Goal: Task Accomplishment & Management: Manage account settings

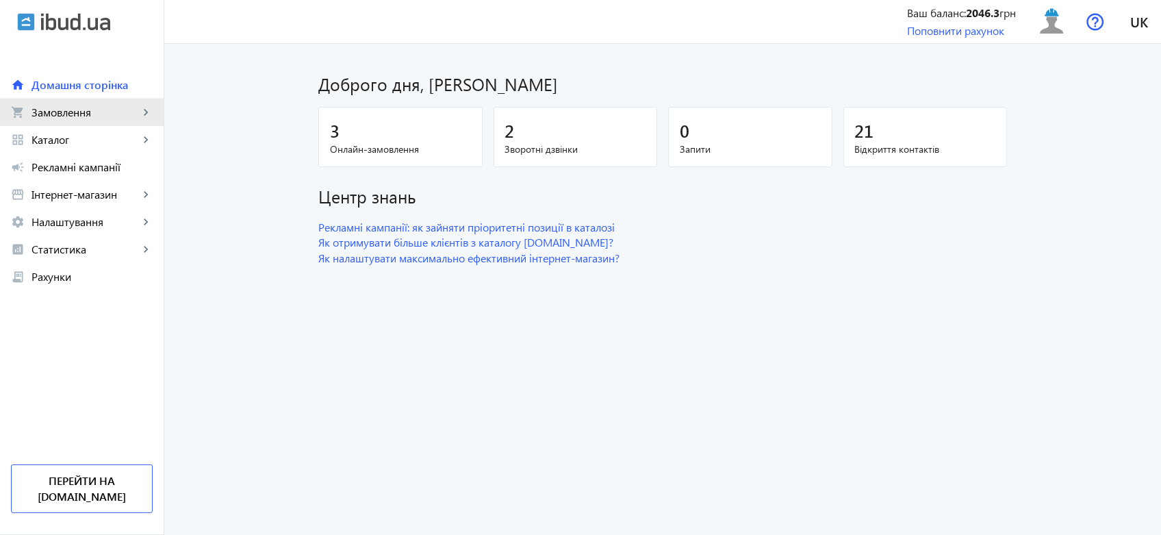
click at [142, 108] on mat-icon "keyboard_arrow_right" at bounding box center [146, 112] width 14 height 14
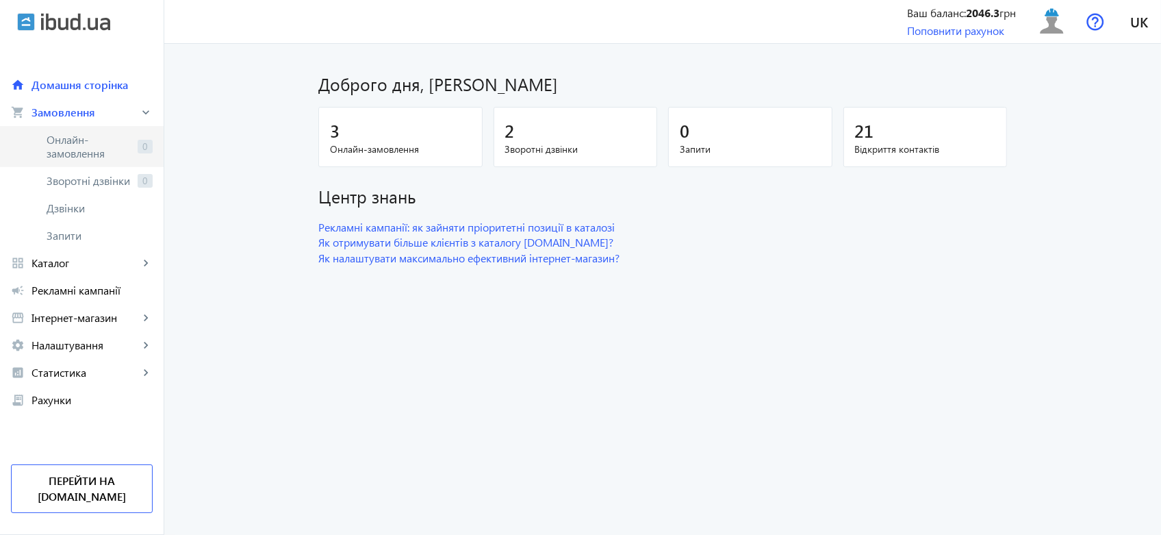
click at [86, 152] on span "Онлайн-замовлення" at bounding box center [90, 146] width 86 height 27
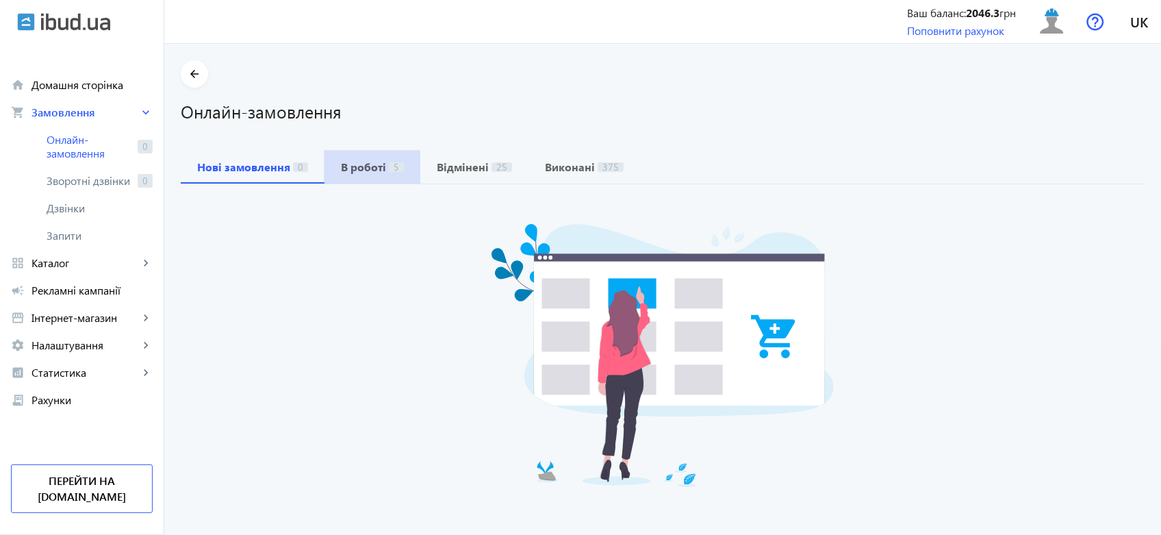
click at [346, 175] on span "В роботі 5" at bounding box center [372, 167] width 63 height 33
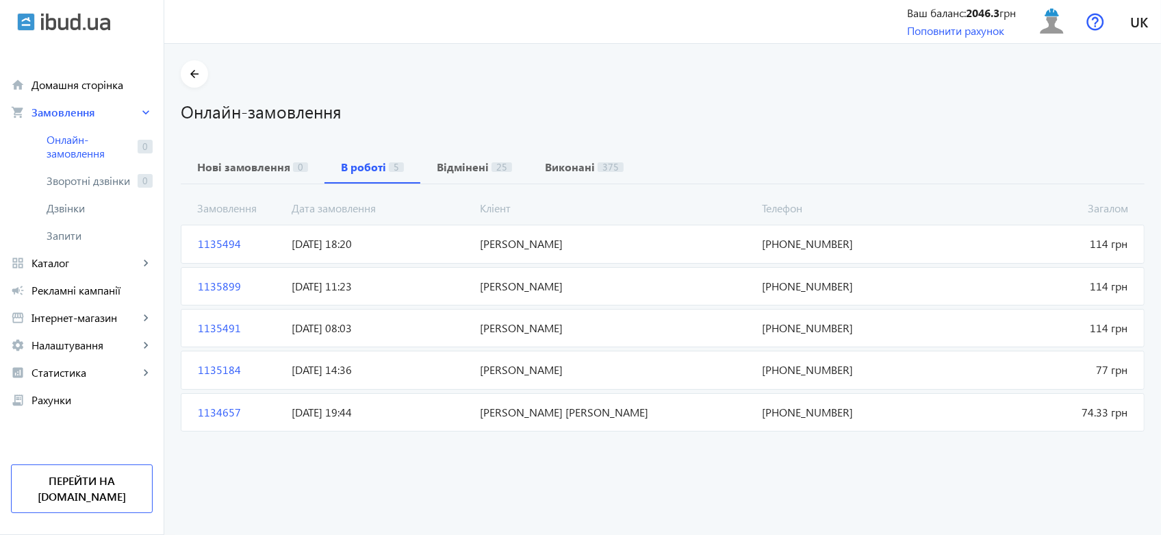
click at [740, 240] on span "[PERSON_NAME]" at bounding box center [615, 243] width 282 height 15
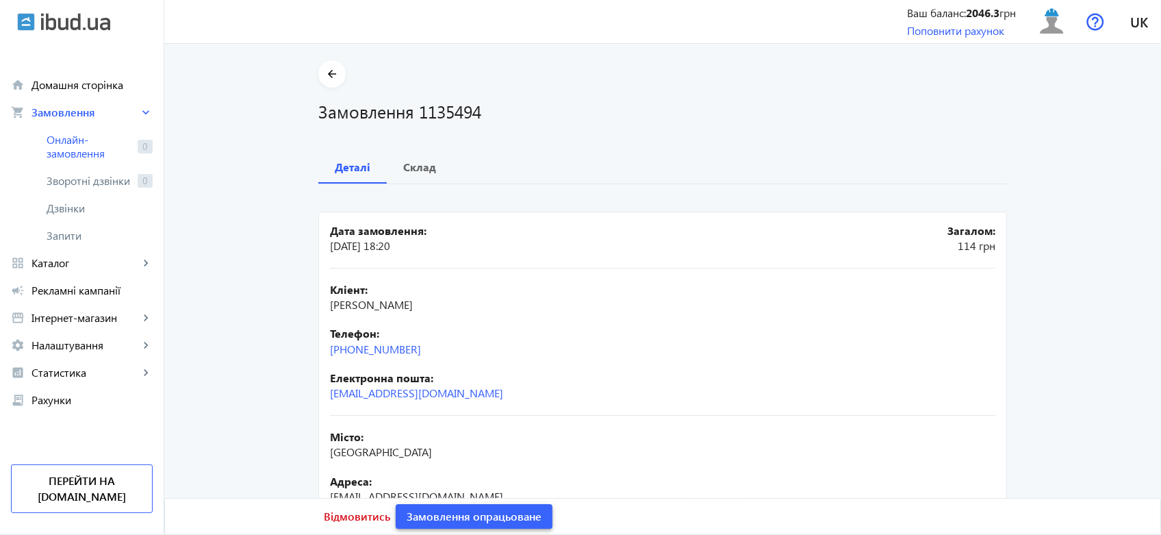
click at [504, 509] on span "Замовлення опрацьоване" at bounding box center [474, 516] width 135 height 15
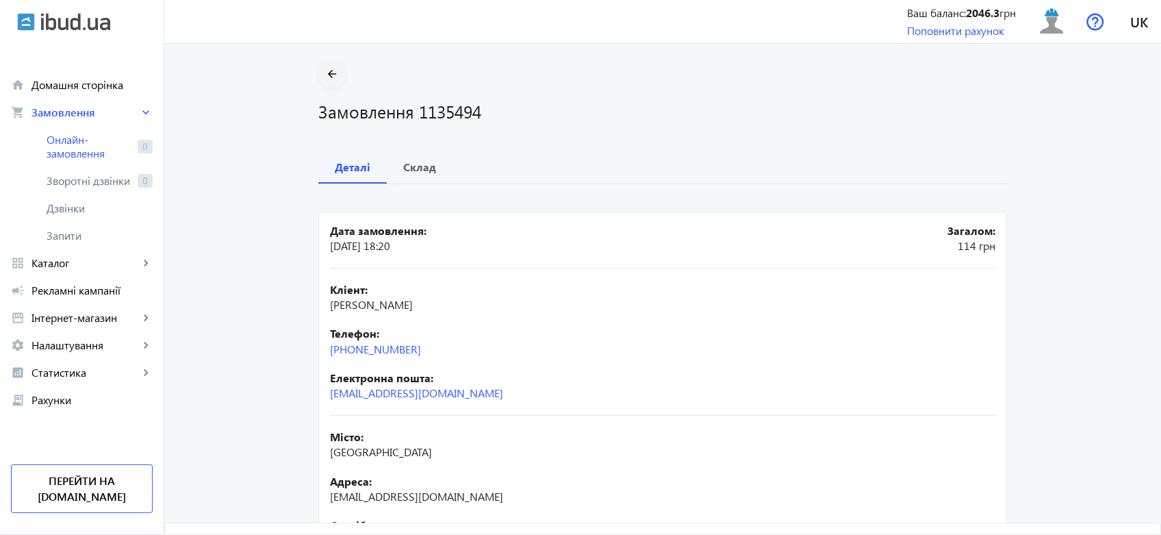
click at [325, 73] on mat-icon "arrow_back" at bounding box center [332, 74] width 17 height 17
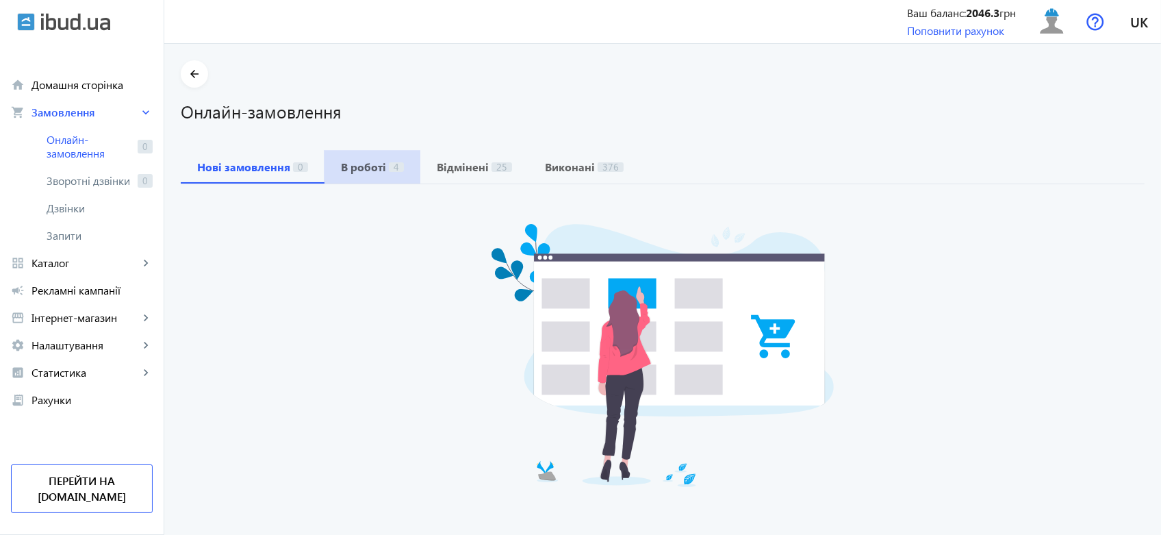
click at [370, 154] on span "В роботі 4" at bounding box center [372, 167] width 63 height 33
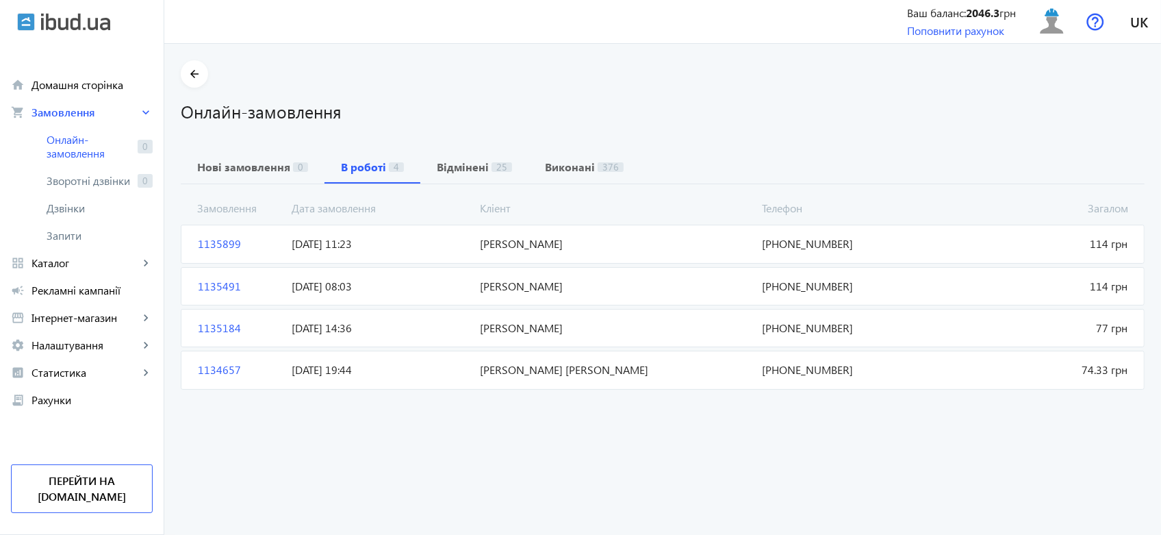
click at [425, 249] on span "[DATE] 11:23" at bounding box center [380, 243] width 188 height 15
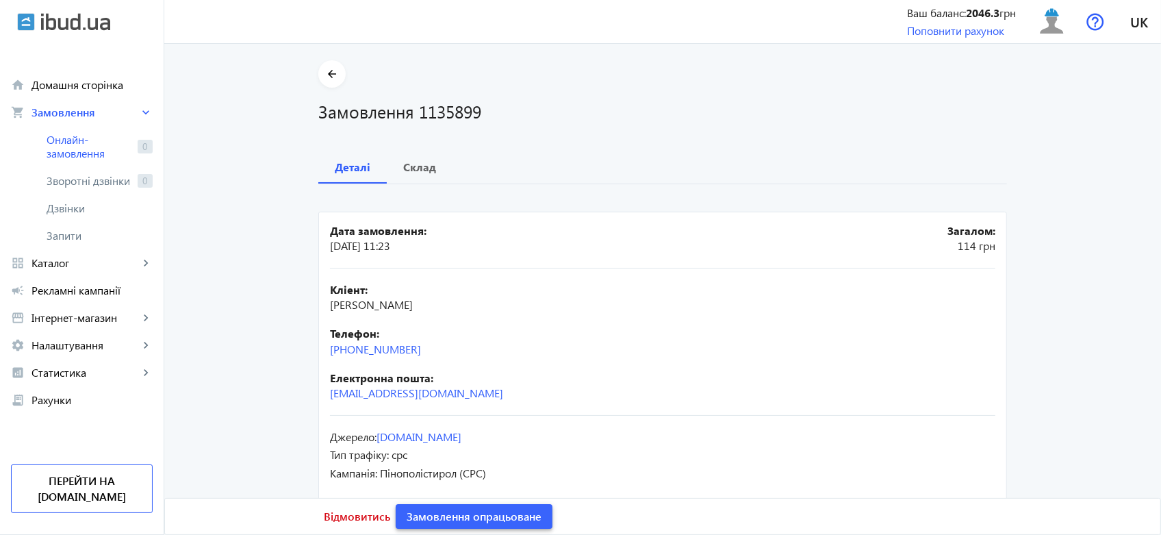
click at [422, 509] on span "Замовлення опрацьоване" at bounding box center [474, 516] width 135 height 15
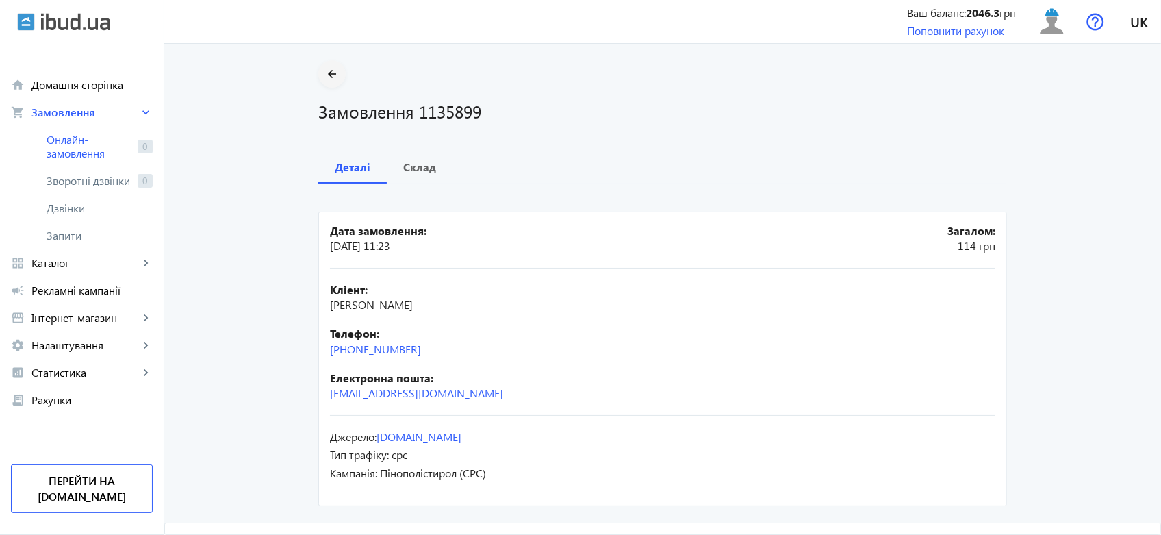
click at [329, 73] on mat-icon "arrow_back" at bounding box center [332, 74] width 17 height 17
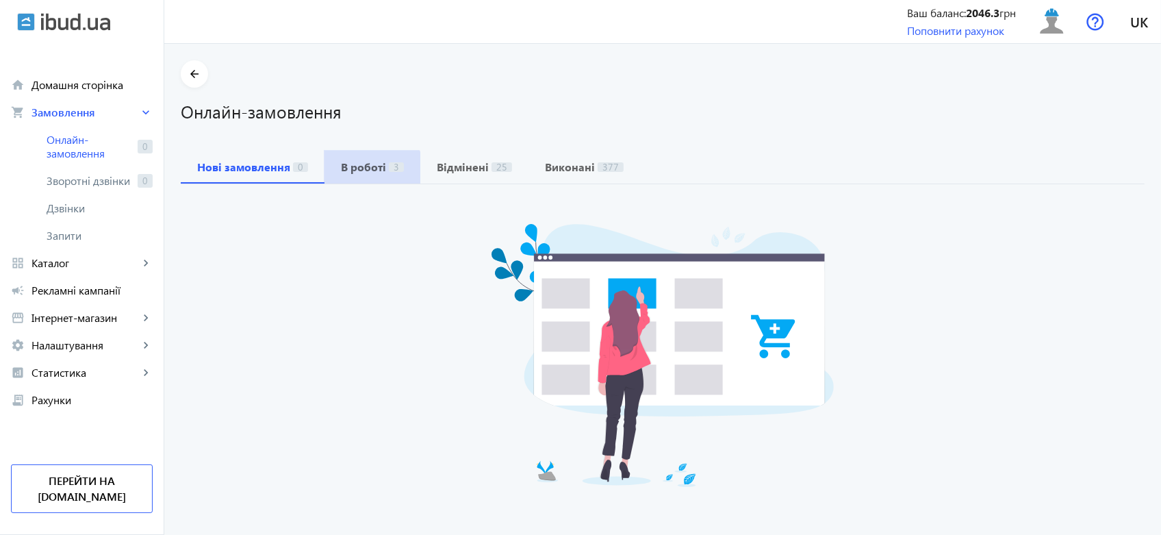
click at [348, 171] on b "В роботі" at bounding box center [363, 167] width 45 height 11
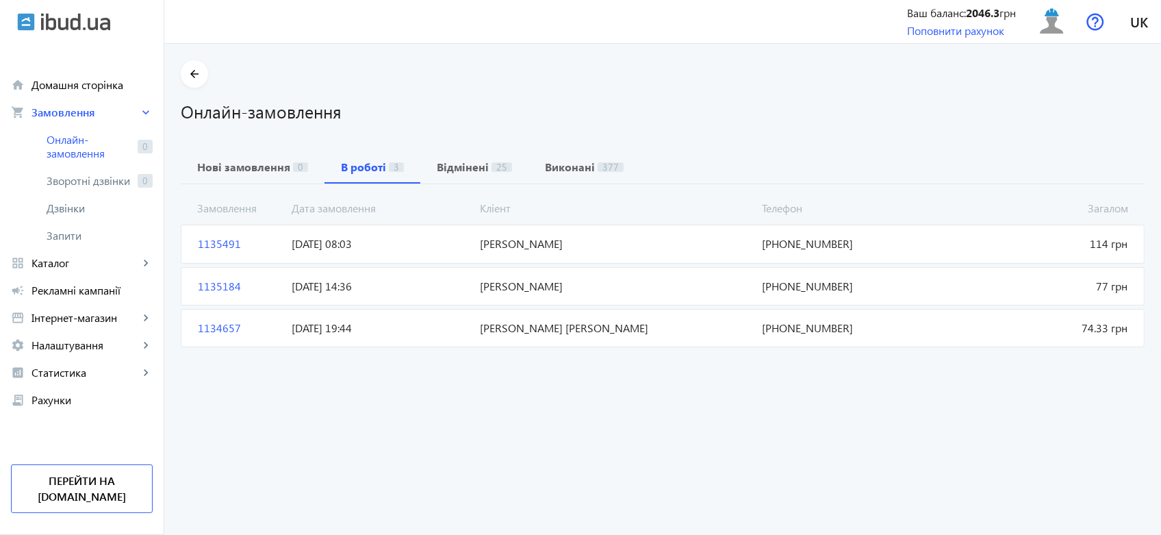
click at [440, 245] on span "[DATE] 08:03" at bounding box center [380, 243] width 188 height 15
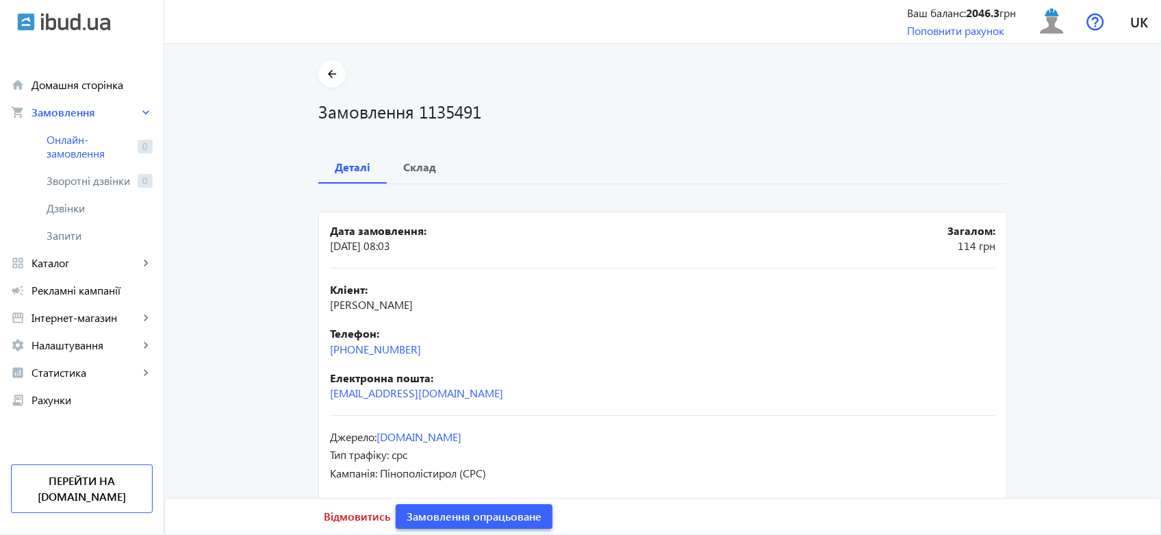
click at [435, 518] on span "Замовлення опрацьоване" at bounding box center [474, 516] width 135 height 15
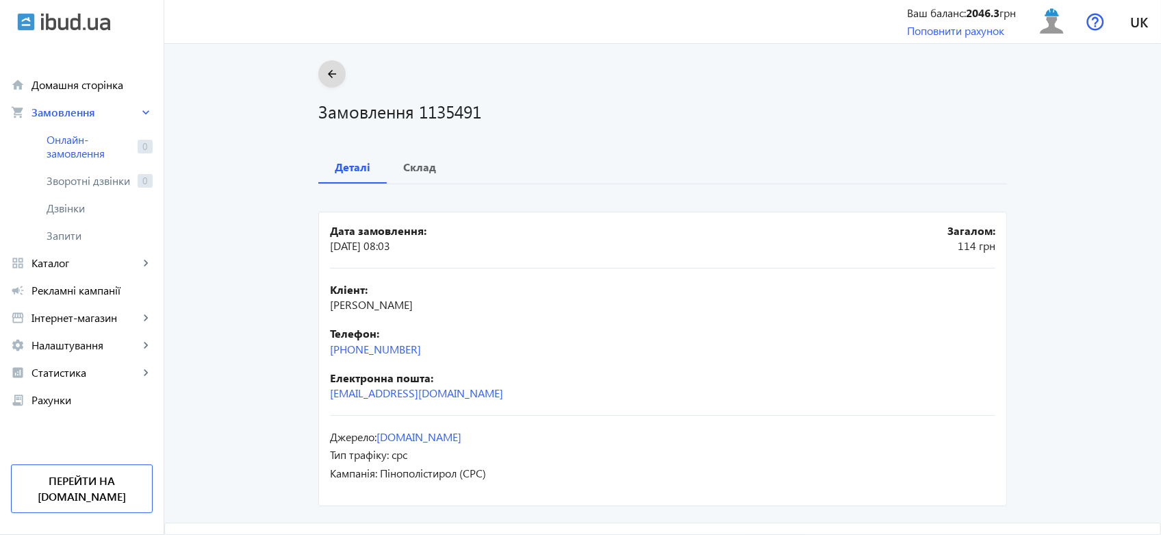
click at [327, 75] on mat-icon "arrow_back" at bounding box center [332, 74] width 17 height 17
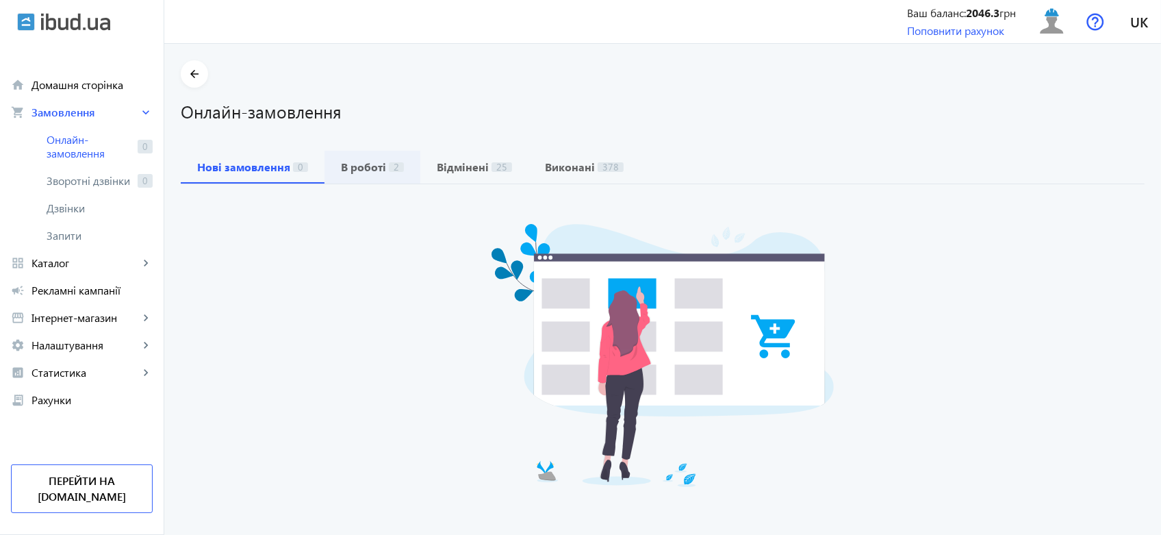
click at [363, 155] on span "В роботі 2" at bounding box center [372, 167] width 63 height 33
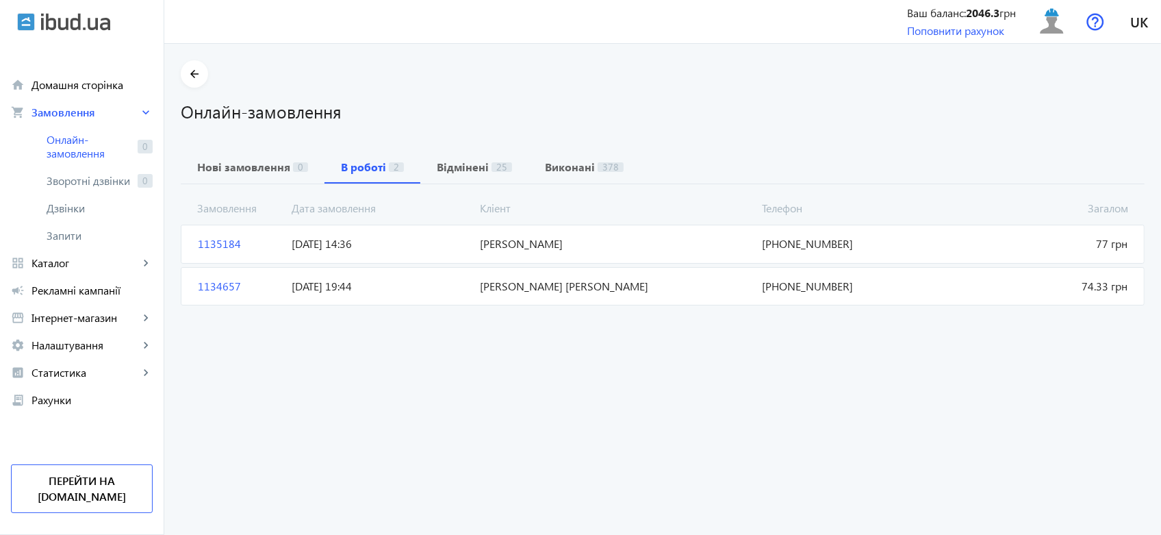
click at [377, 238] on span "[DATE] 14:36" at bounding box center [380, 243] width 188 height 15
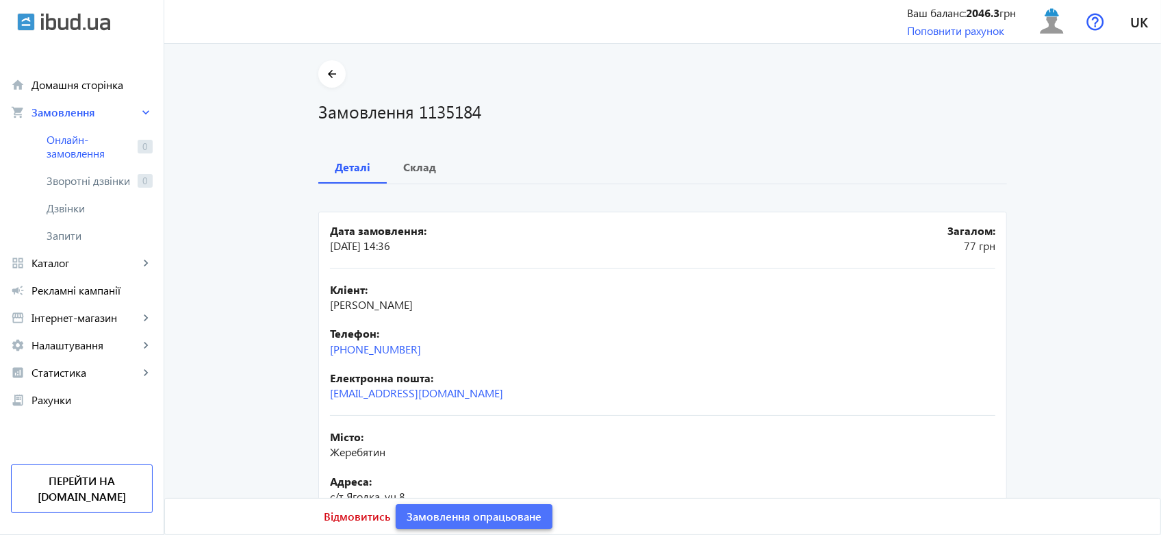
click at [433, 518] on span "Замовлення опрацьоване" at bounding box center [474, 516] width 135 height 15
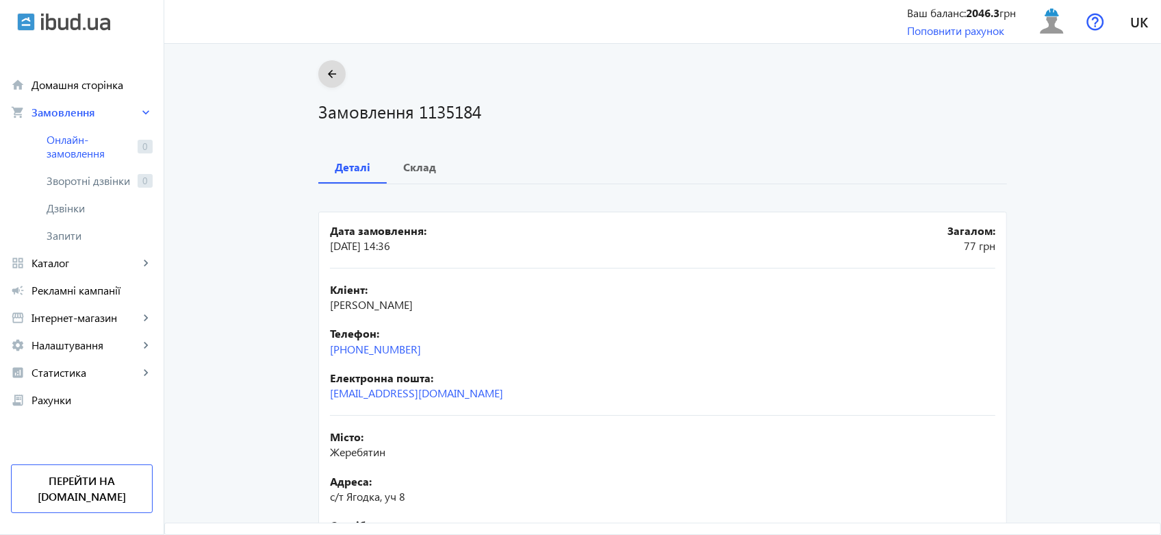
click at [320, 63] on span at bounding box center [331, 74] width 27 height 33
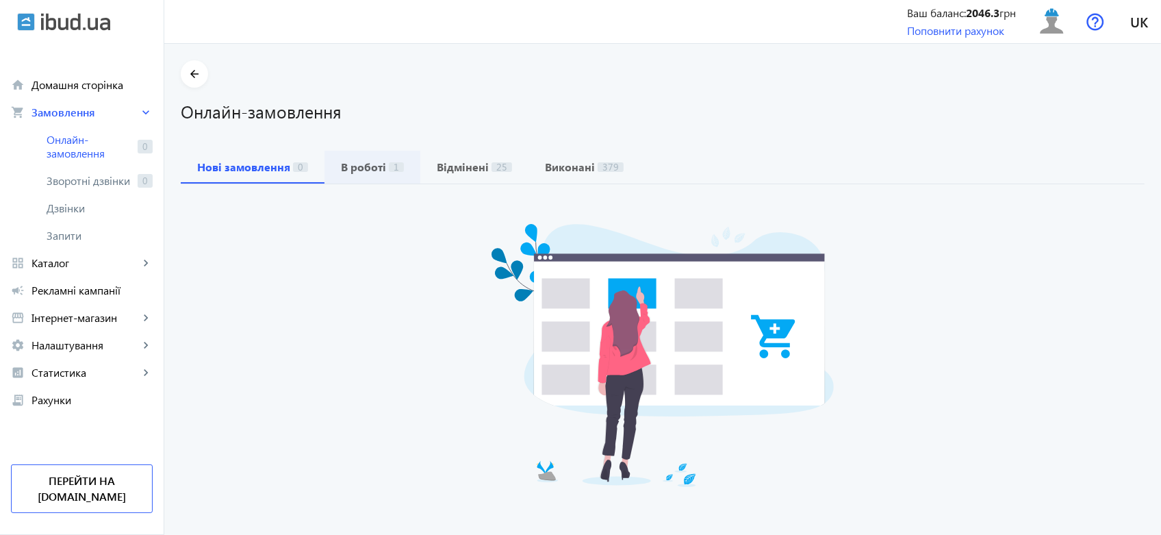
click at [362, 168] on b "В роботі" at bounding box center [363, 167] width 45 height 11
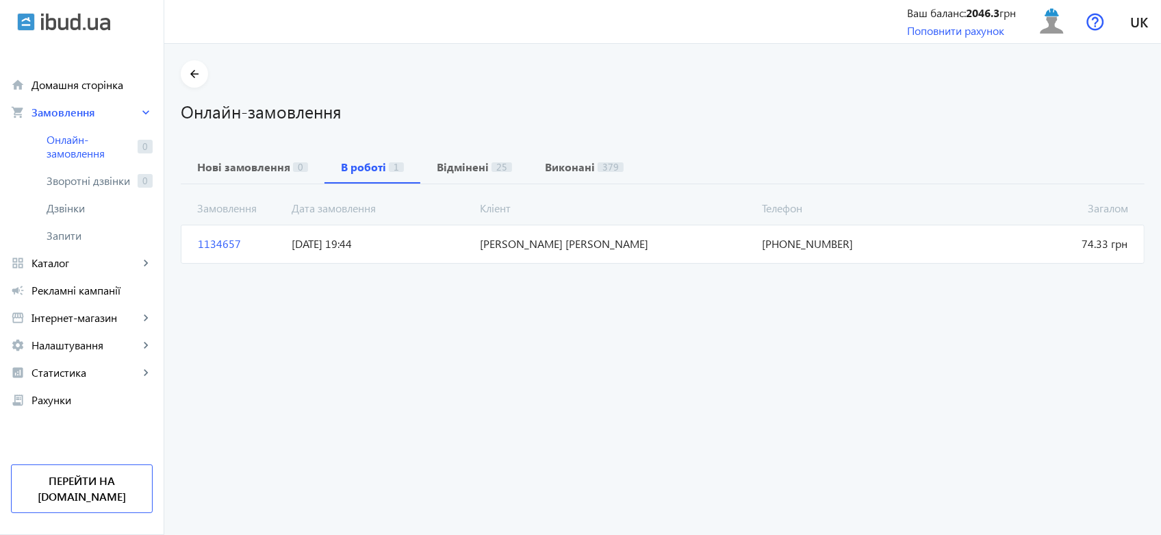
click at [501, 242] on span "[PERSON_NAME] [PERSON_NAME]" at bounding box center [615, 243] width 282 height 15
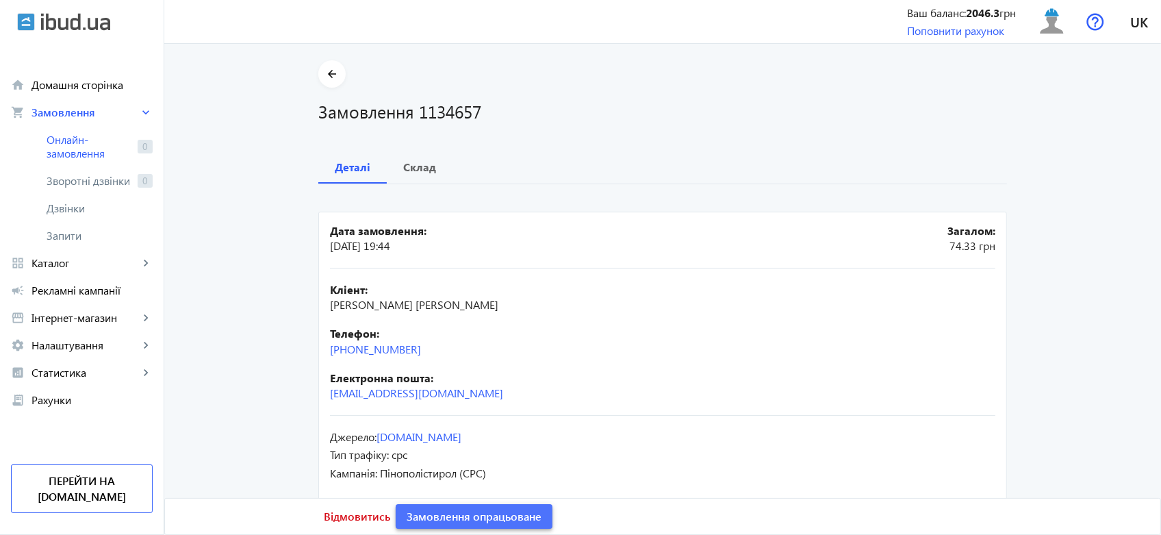
click at [440, 517] on span "Замовлення опрацьоване" at bounding box center [474, 516] width 135 height 15
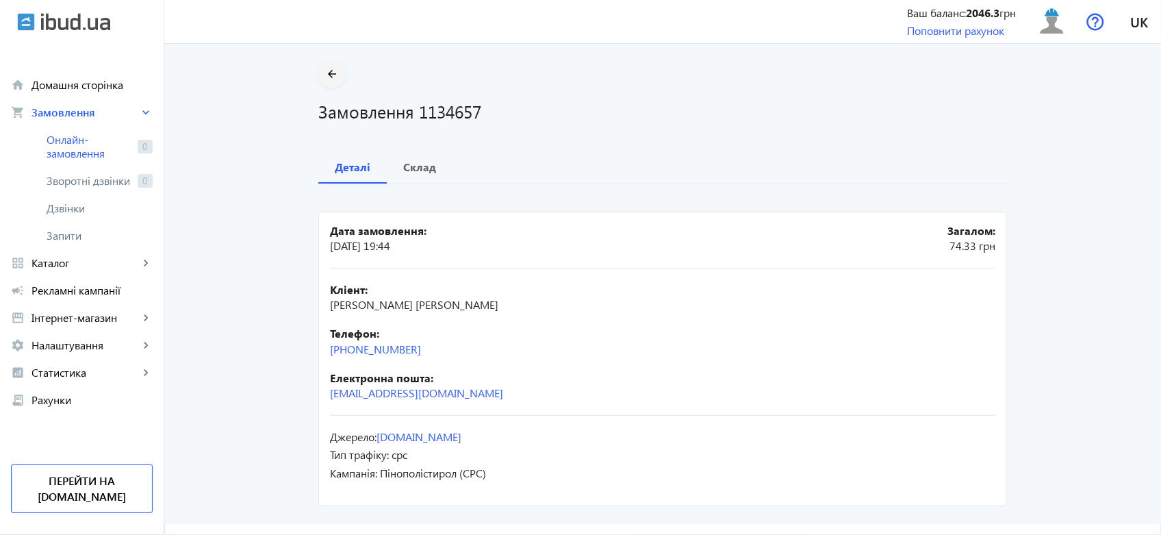
click at [331, 73] on mat-icon "arrow_back" at bounding box center [332, 74] width 17 height 17
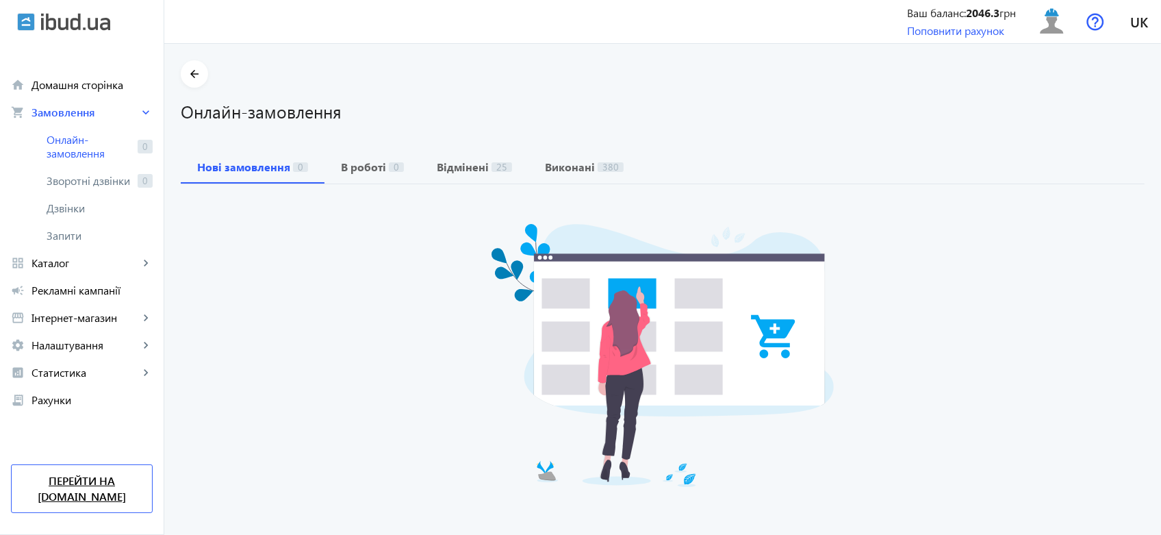
click at [80, 491] on link "Перейти на [DOMAIN_NAME]" at bounding box center [82, 488] width 142 height 49
